Goal: Find specific page/section: Find specific page/section

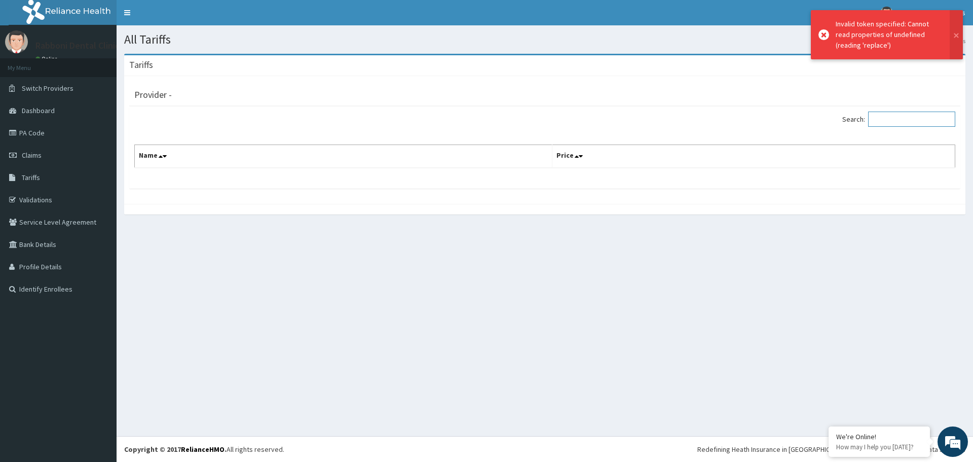
click at [905, 115] on input "Search:" at bounding box center [911, 118] width 87 height 15
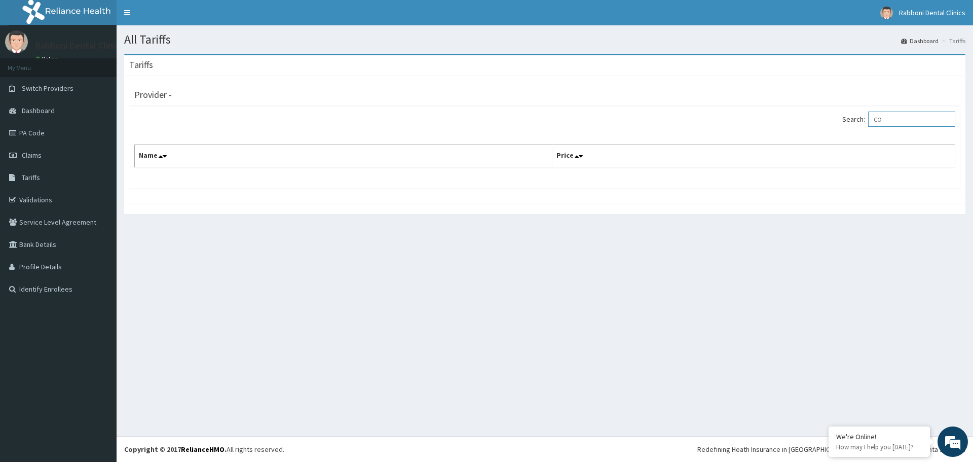
type input "CON"
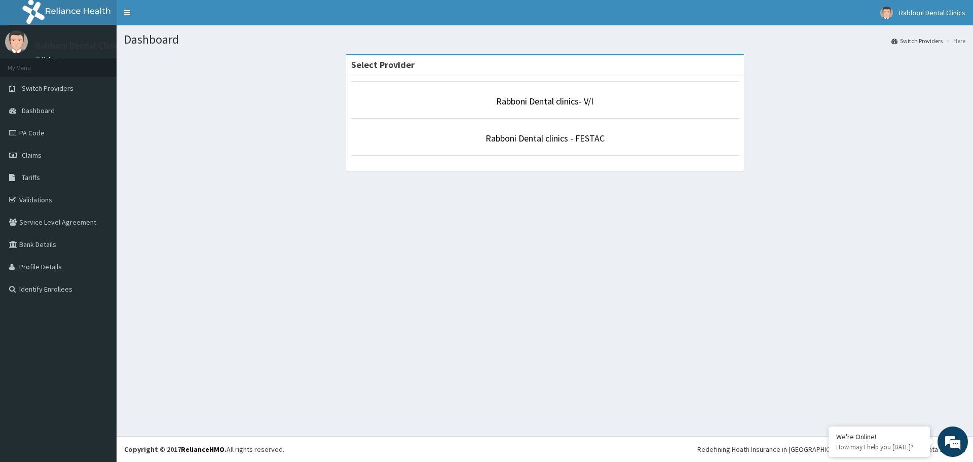
click at [517, 130] on li "Rabboni Dental clinics - FESTAC" at bounding box center [545, 136] width 388 height 37
click at [456, 134] on p "Rabboni Dental clinics - FESTAC" at bounding box center [545, 138] width 388 height 13
click at [626, 140] on p "Rabboni Dental clinics - FESTAC" at bounding box center [545, 138] width 388 height 13
click at [529, 135] on link "Rabboni Dental clinics - FESTAC" at bounding box center [544, 138] width 119 height 12
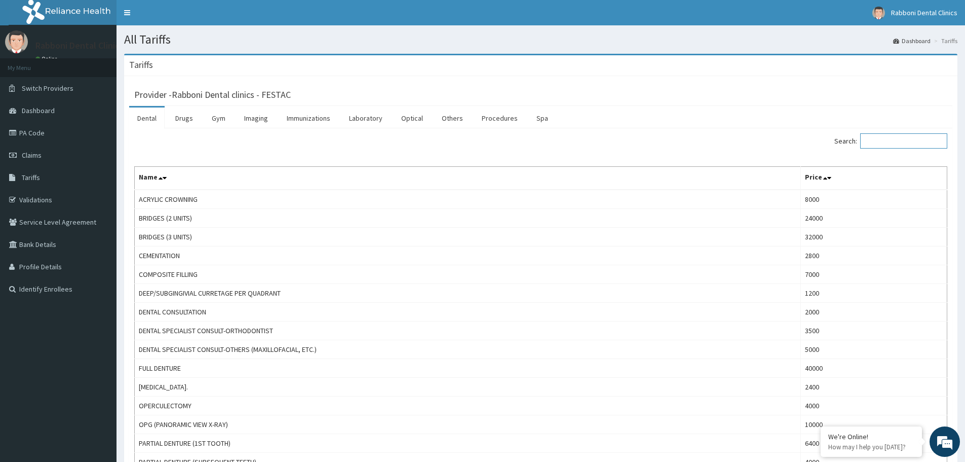
click at [918, 134] on input "Search:" at bounding box center [903, 140] width 87 height 15
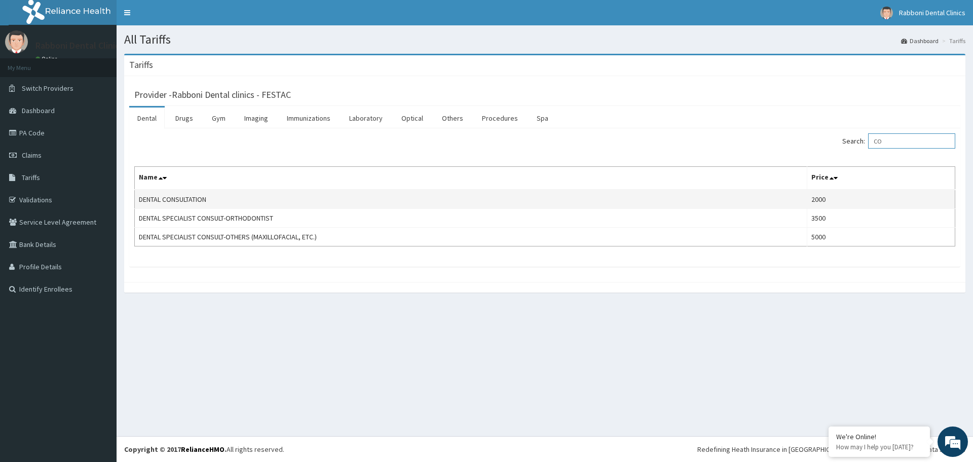
type input "C"
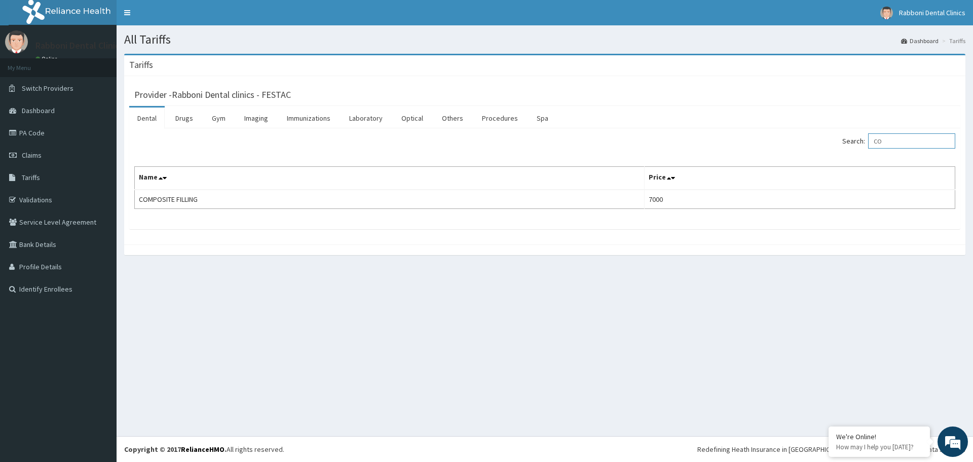
type input "C"
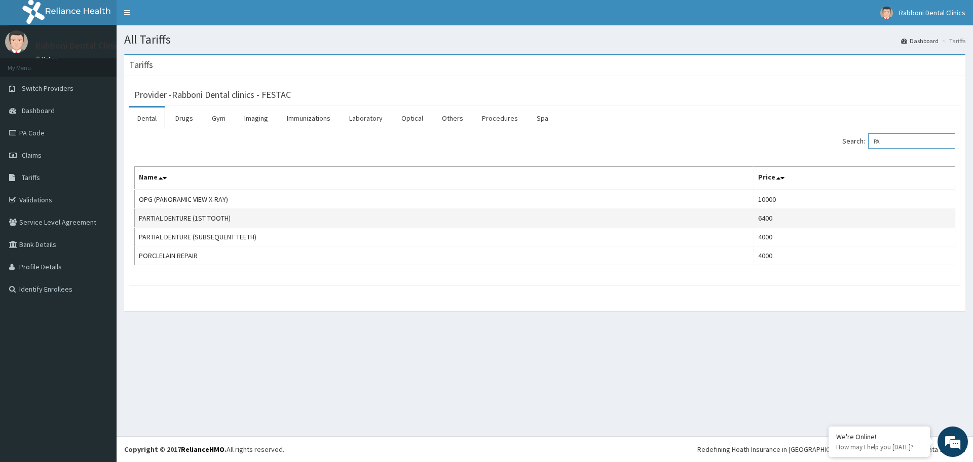
type input "P"
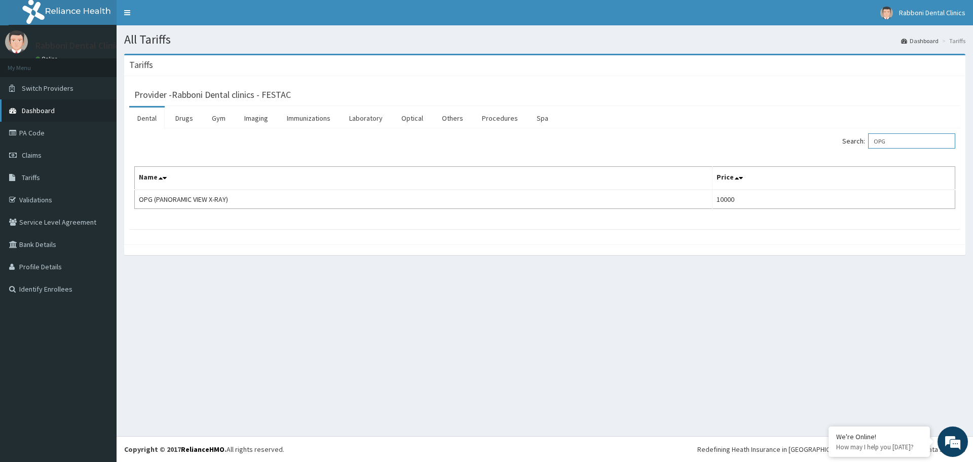
type input "OPG"
click at [54, 133] on link "PA Code" at bounding box center [58, 133] width 117 height 22
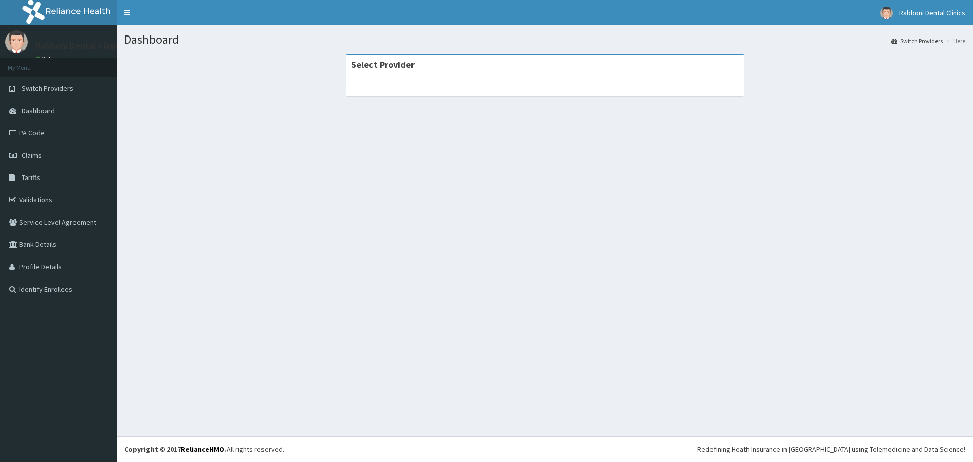
click at [470, 87] on div at bounding box center [545, 86] width 398 height 20
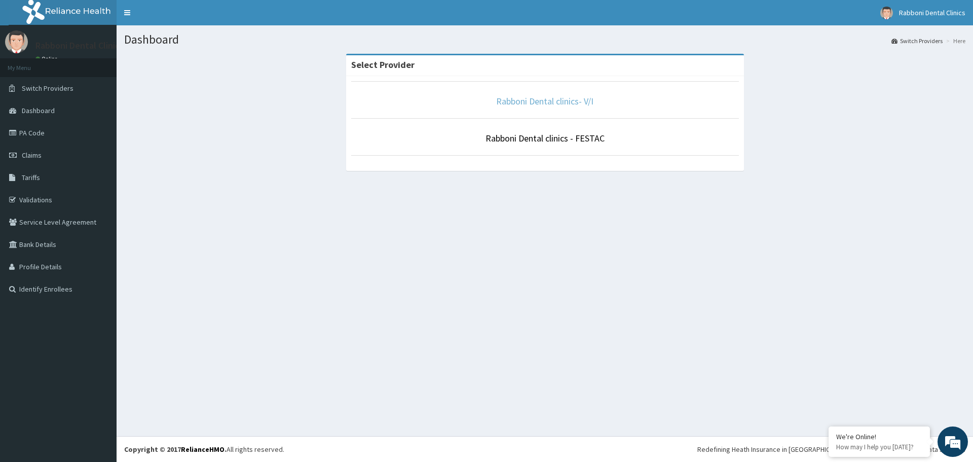
drag, startPoint x: 533, startPoint y: 81, endPoint x: 536, endPoint y: 97, distance: 16.4
click at [536, 97] on li "Rabboni Dental clinics- V/I" at bounding box center [545, 99] width 388 height 37
click at [562, 105] on link "Rabboni Dental clinics- V/I" at bounding box center [544, 101] width 97 height 12
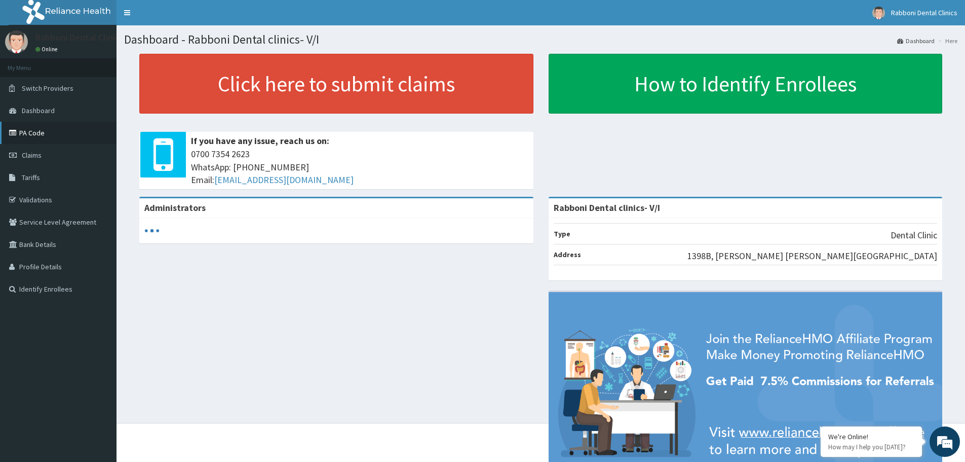
click at [51, 138] on link "PA Code" at bounding box center [58, 133] width 117 height 22
